Goal: Task Accomplishment & Management: Manage account settings

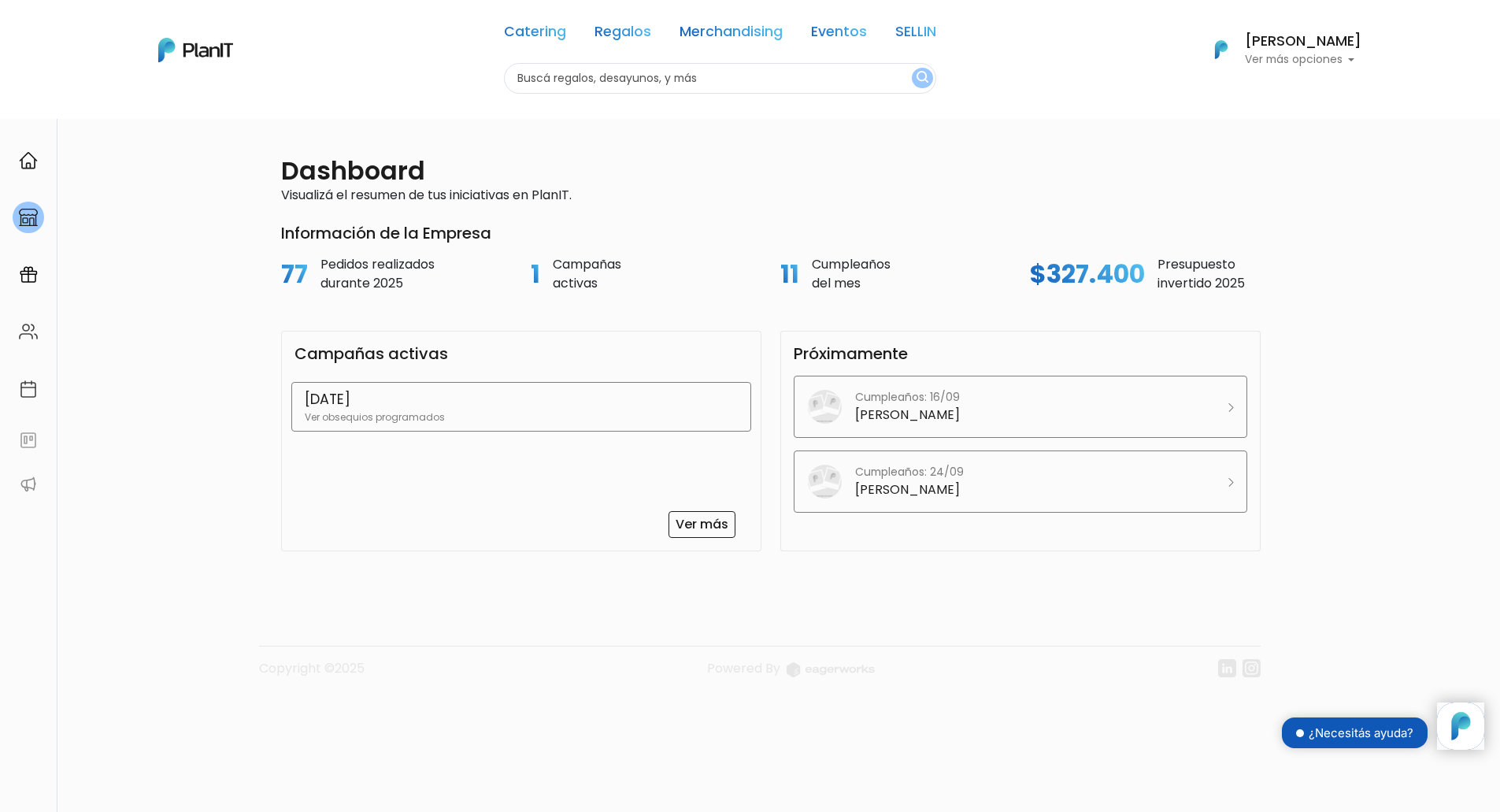
click at [480, 426] on link "FAMILY DAY Ver obsequios programados" at bounding box center [521, 406] width 460 height 49
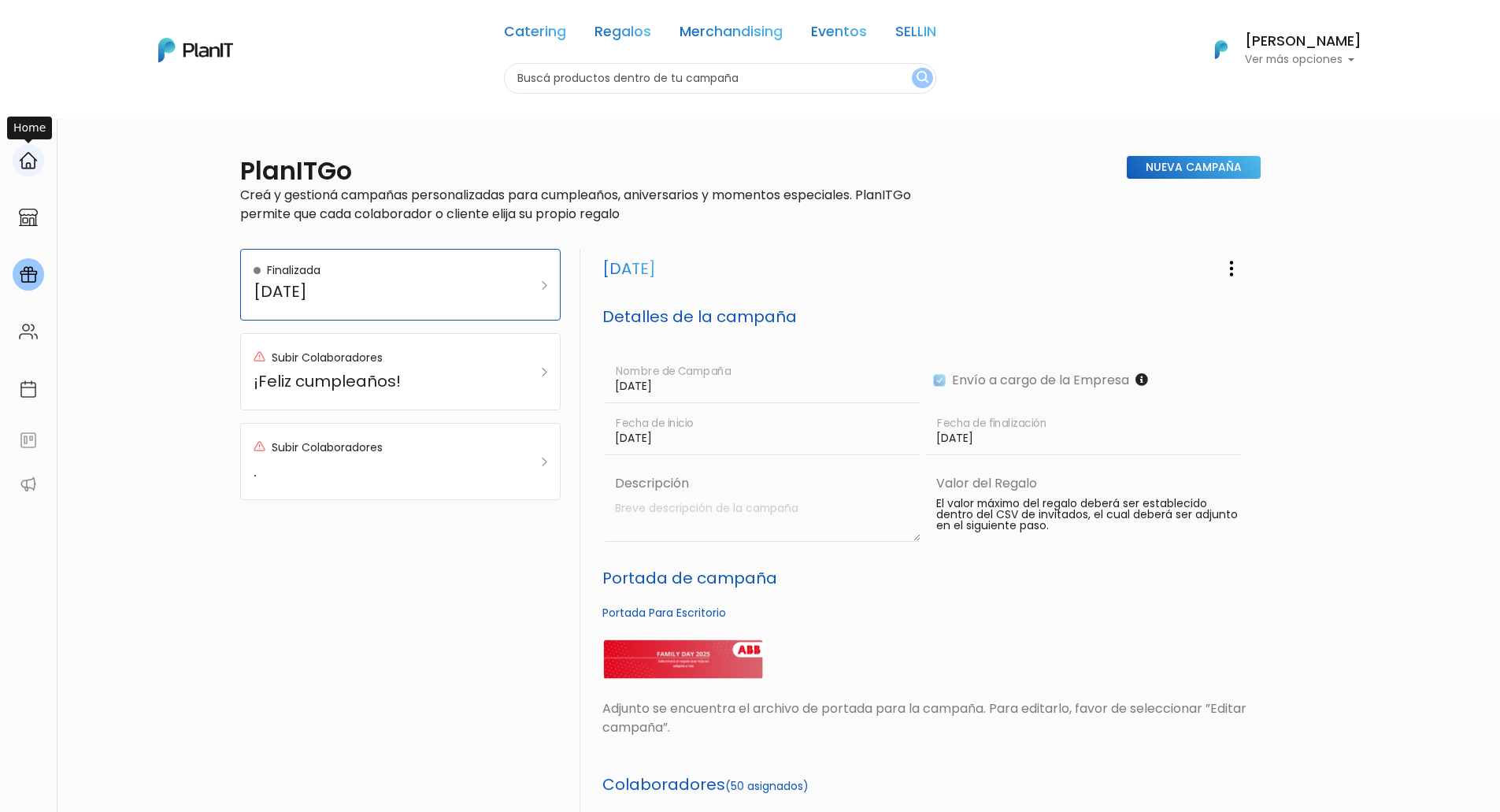
click at [38, 165] on div at bounding box center [29, 160] width 31 height 32
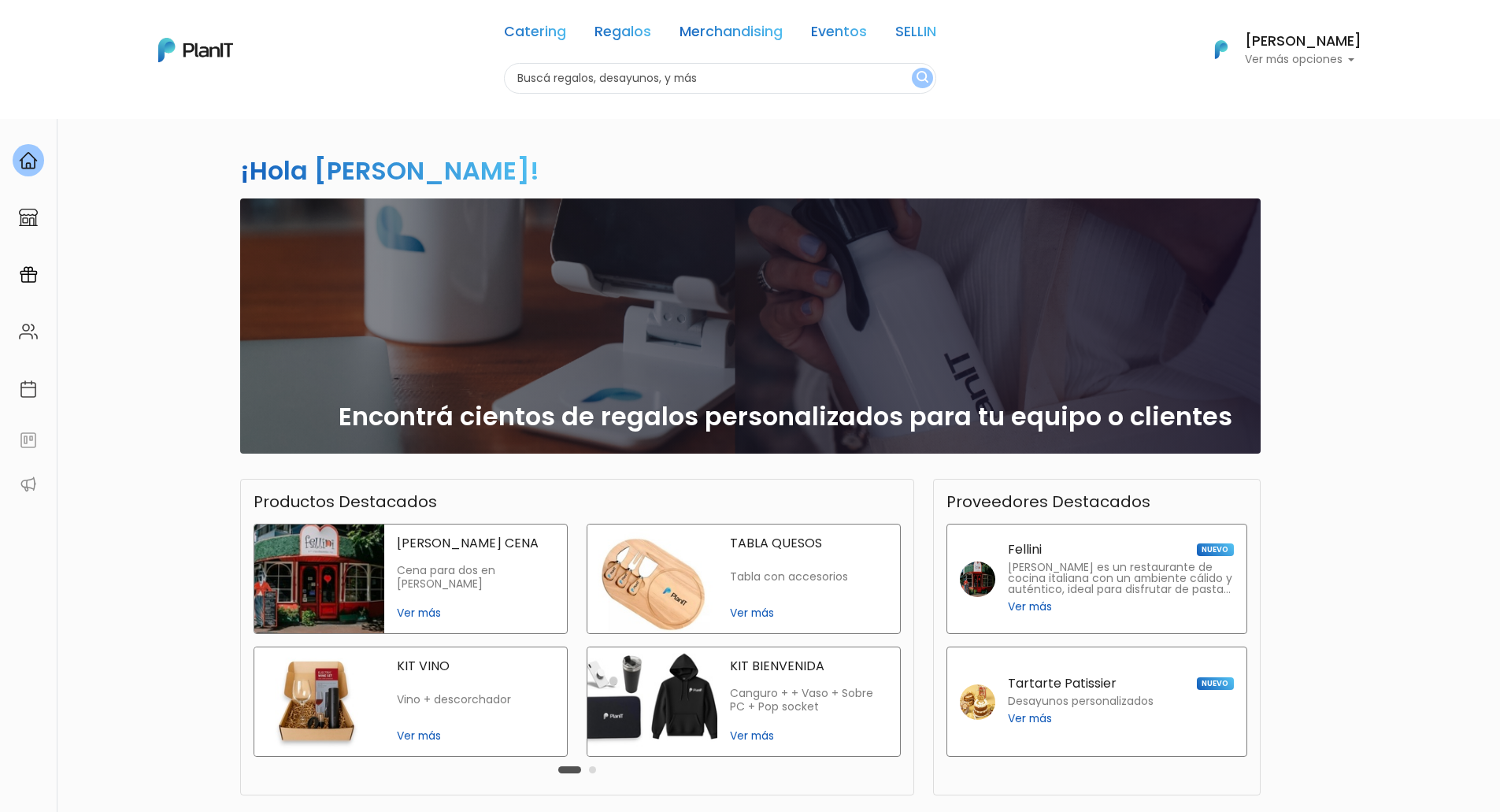
click at [1345, 60] on p "Ver más opciones" at bounding box center [1304, 60] width 117 height 11
click at [1281, 231] on link "Cerrar Sesión" at bounding box center [1291, 234] width 140 height 31
